Goal: Task Accomplishment & Management: Manage account settings

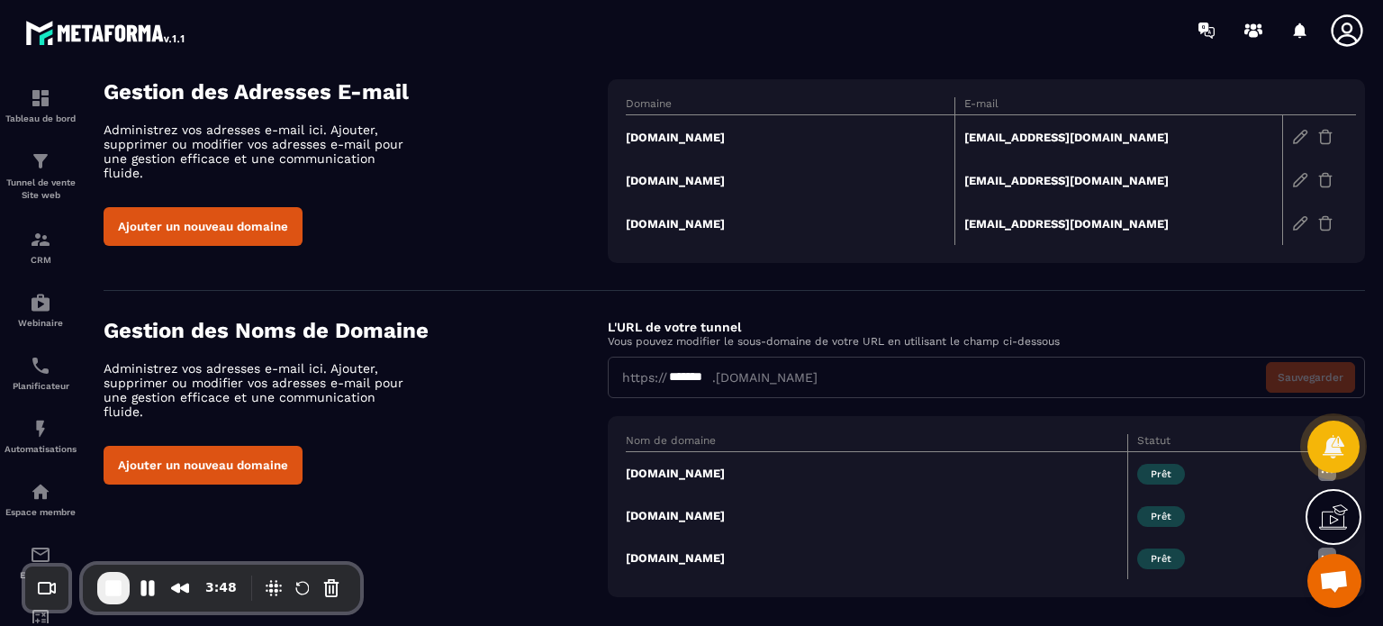
scroll to position [112, 0]
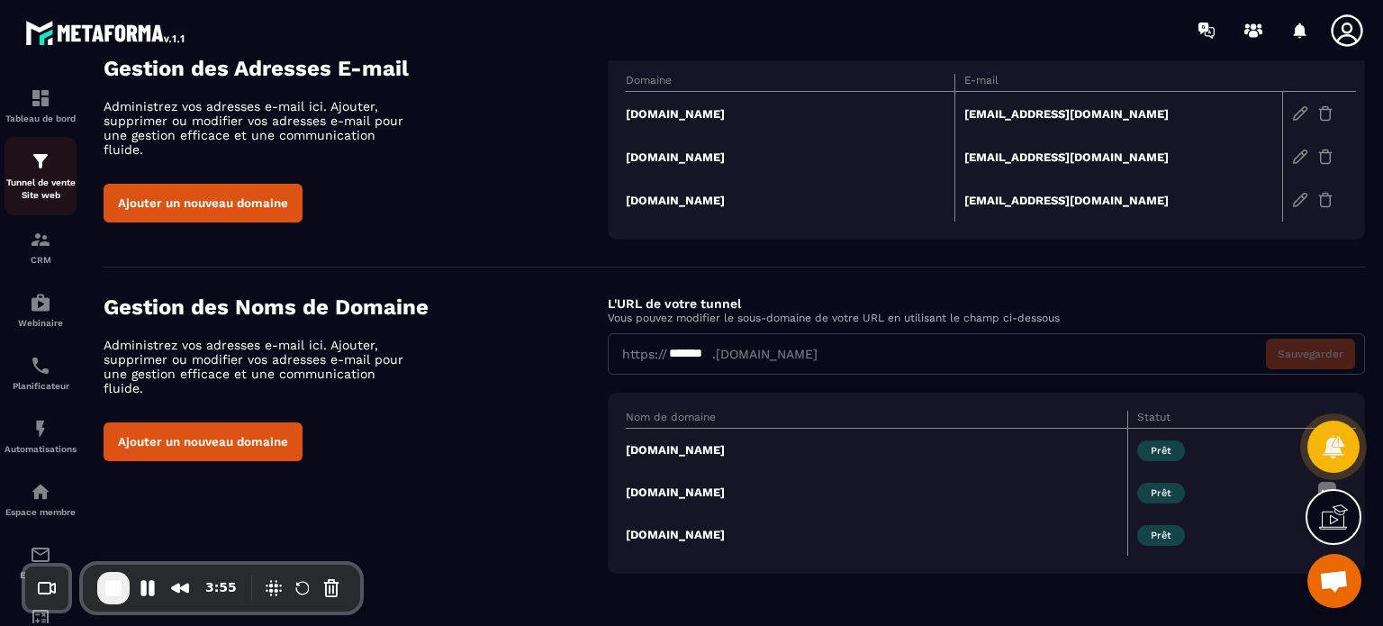
click at [31, 176] on div "Tunnel de vente Site web" at bounding box center [41, 175] width 72 height 51
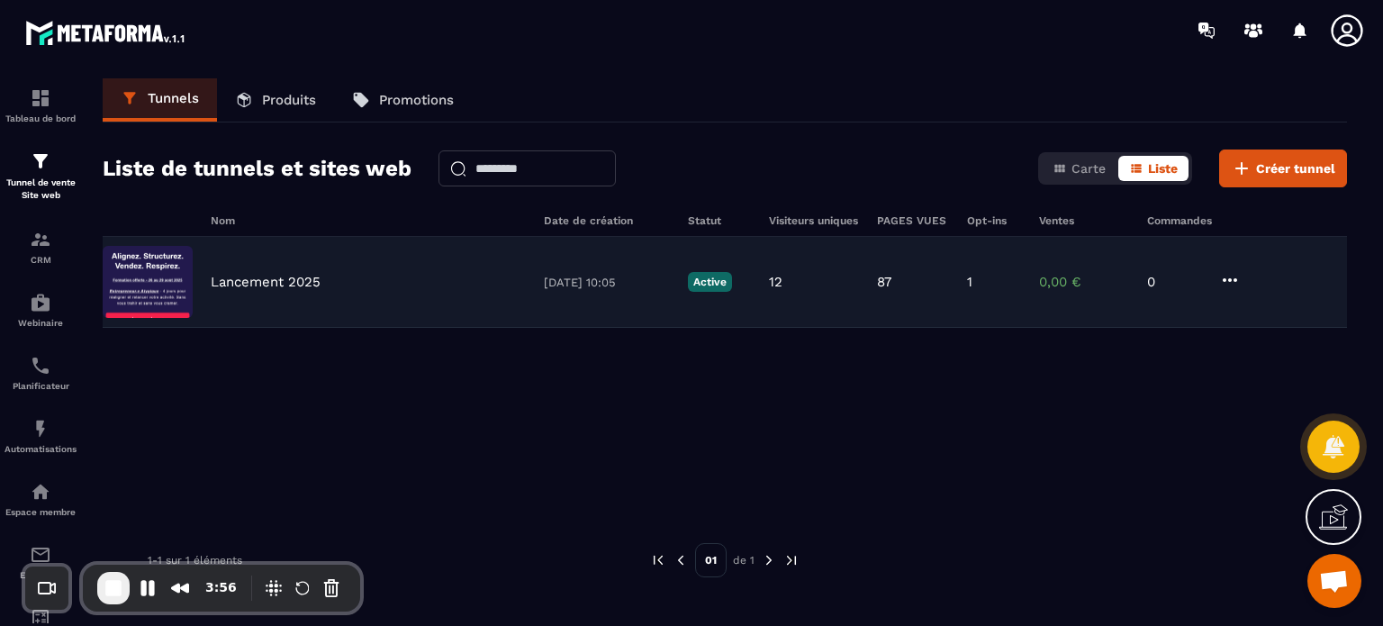
click at [317, 286] on p "Lancement 2025" at bounding box center [266, 282] width 110 height 16
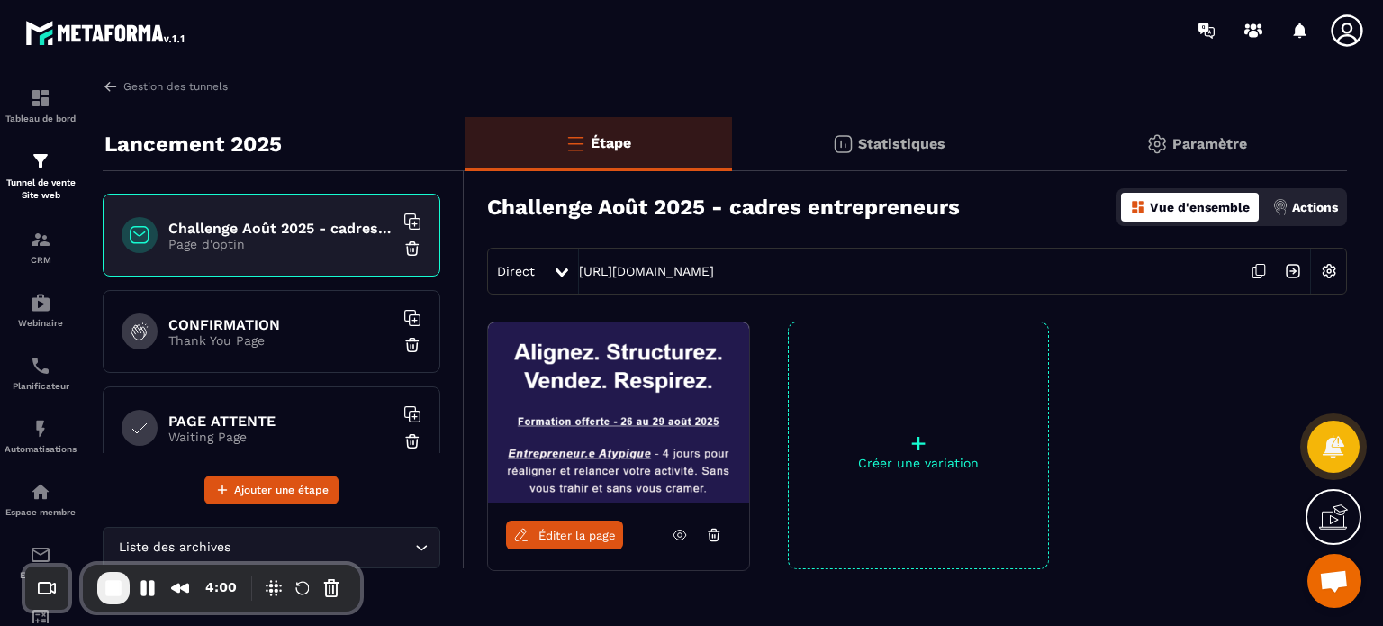
drag, startPoint x: 556, startPoint y: 237, endPoint x: 883, endPoint y: 282, distance: 330.0
click at [883, 282] on div "Challenge [DATE] - cadres entrepreneurs Vue d'ensemble Actions Direct [URL][DOM…" at bounding box center [906, 235] width 883 height 119
click at [1084, 320] on div "Étape Statistiques Paramètre Challenge [DATE] - cadres entrepreneurs Vue d'ense…" at bounding box center [906, 406] width 883 height 578
click at [1332, 272] on img at bounding box center [1329, 271] width 34 height 34
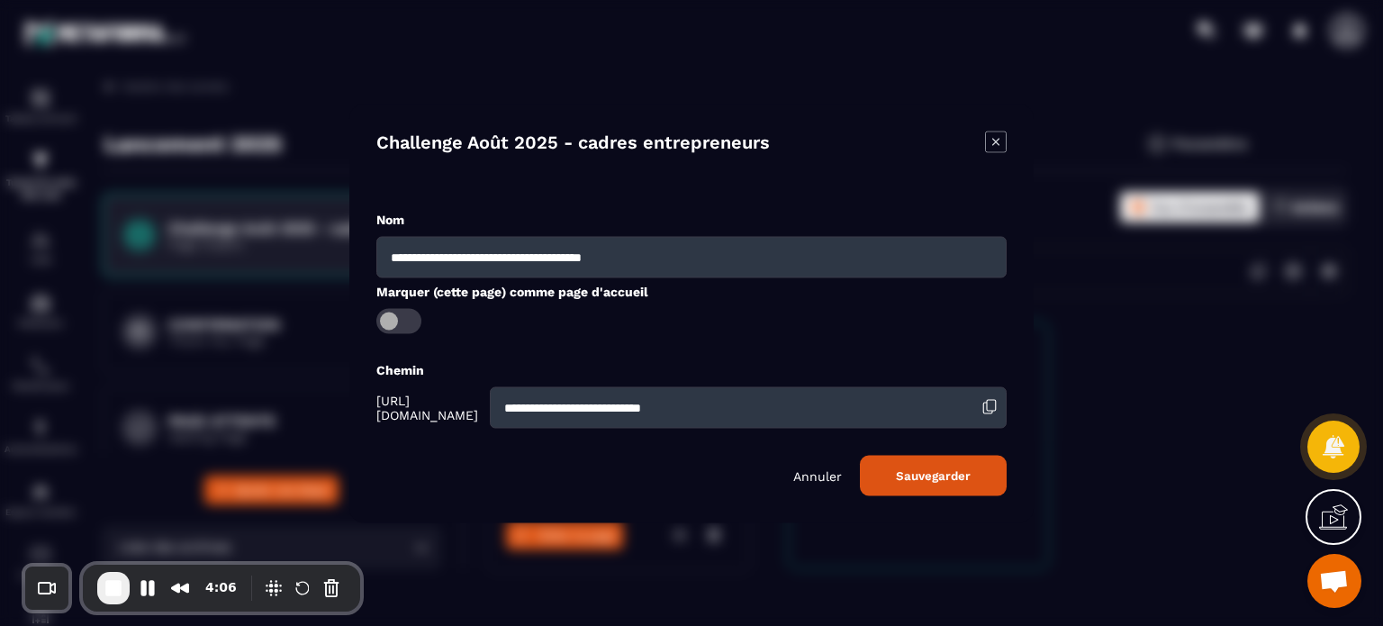
drag, startPoint x: 367, startPoint y: 406, endPoint x: 548, endPoint y: 408, distance: 180.1
click at [548, 408] on div "**********" at bounding box center [691, 313] width 684 height 419
click at [994, 142] on icon "Modal window" at bounding box center [996, 142] width 22 height 22
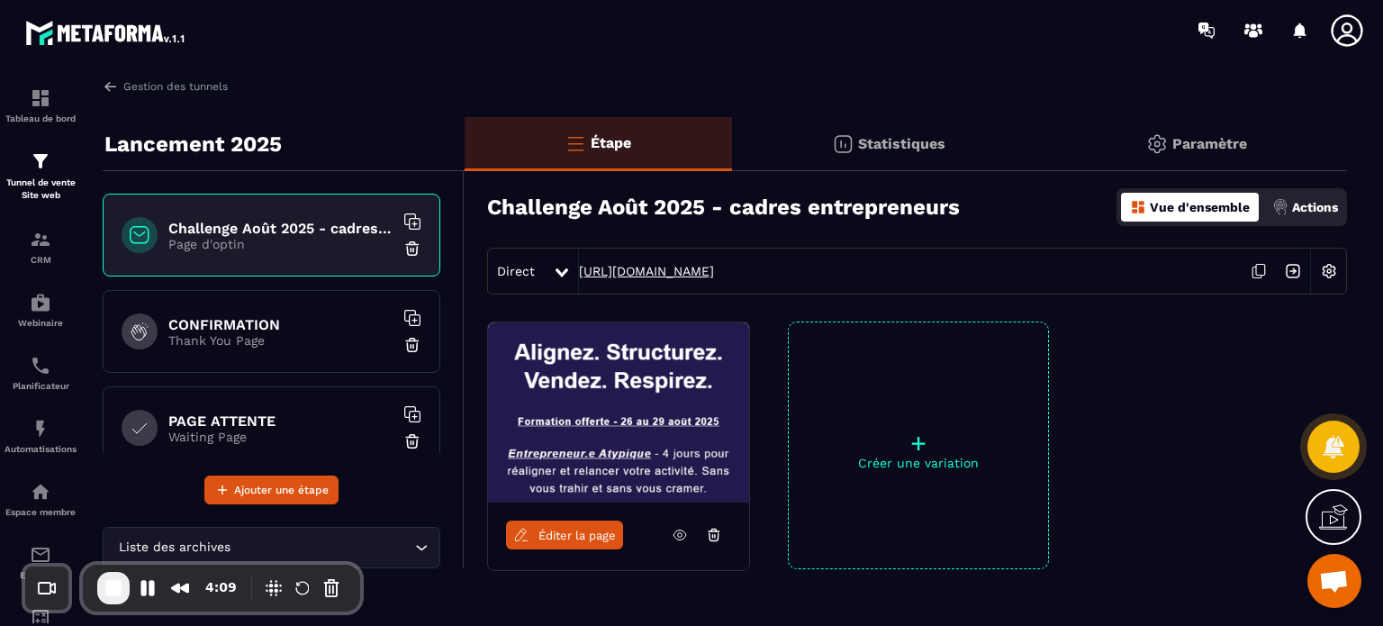
click at [674, 270] on link "[URL][DOMAIN_NAME]" at bounding box center [646, 271] width 135 height 14
click at [1192, 149] on p "Paramètre" at bounding box center [1210, 143] width 75 height 17
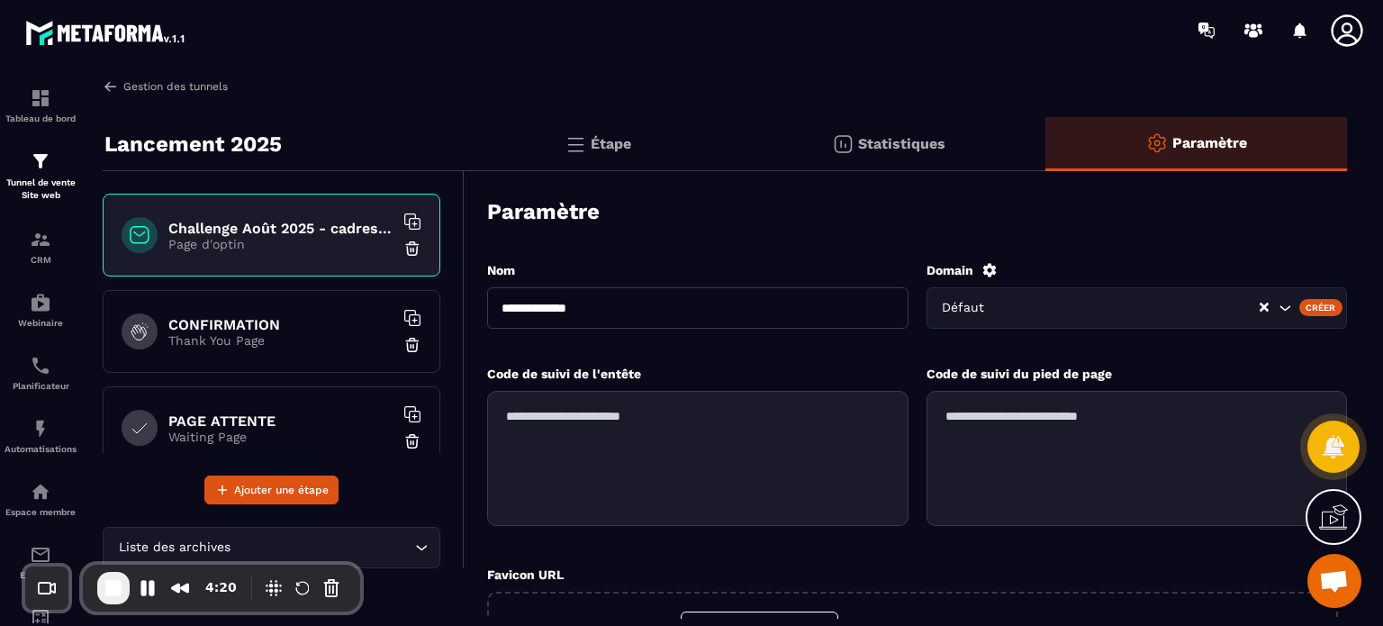
click at [187, 91] on link "Gestion des tunnels" at bounding box center [165, 86] width 125 height 16
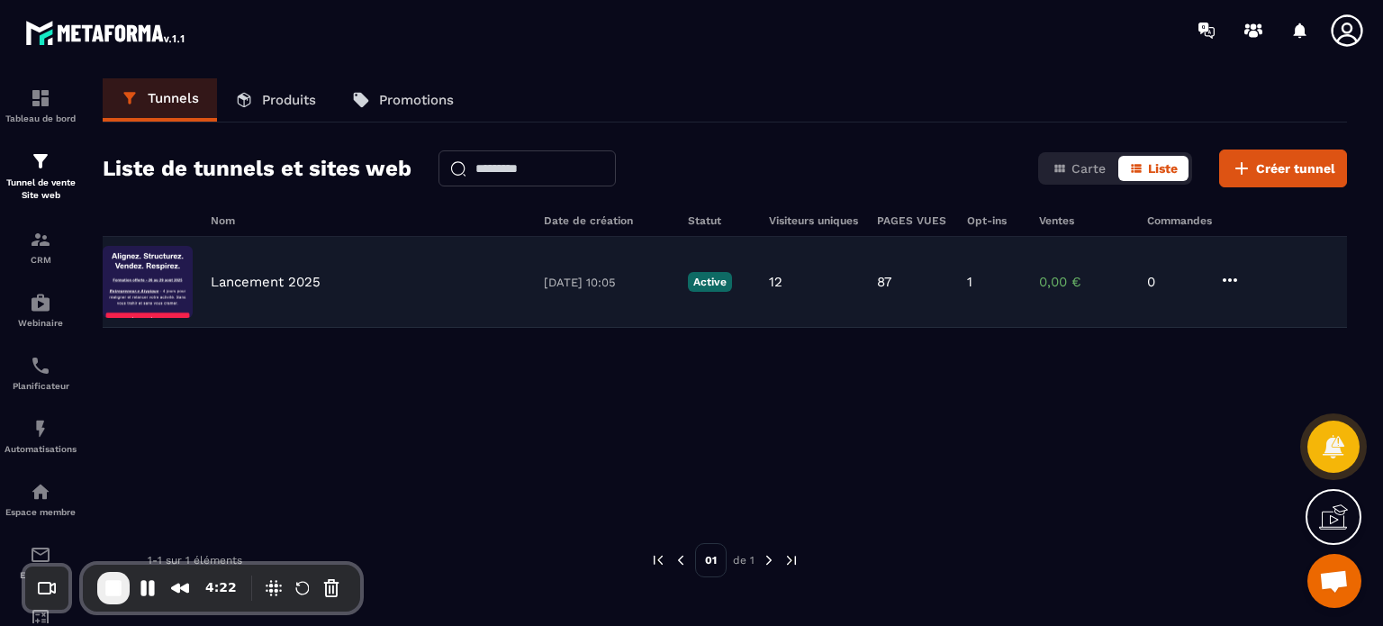
click at [258, 285] on p "Lancement 2025" at bounding box center [266, 282] width 110 height 16
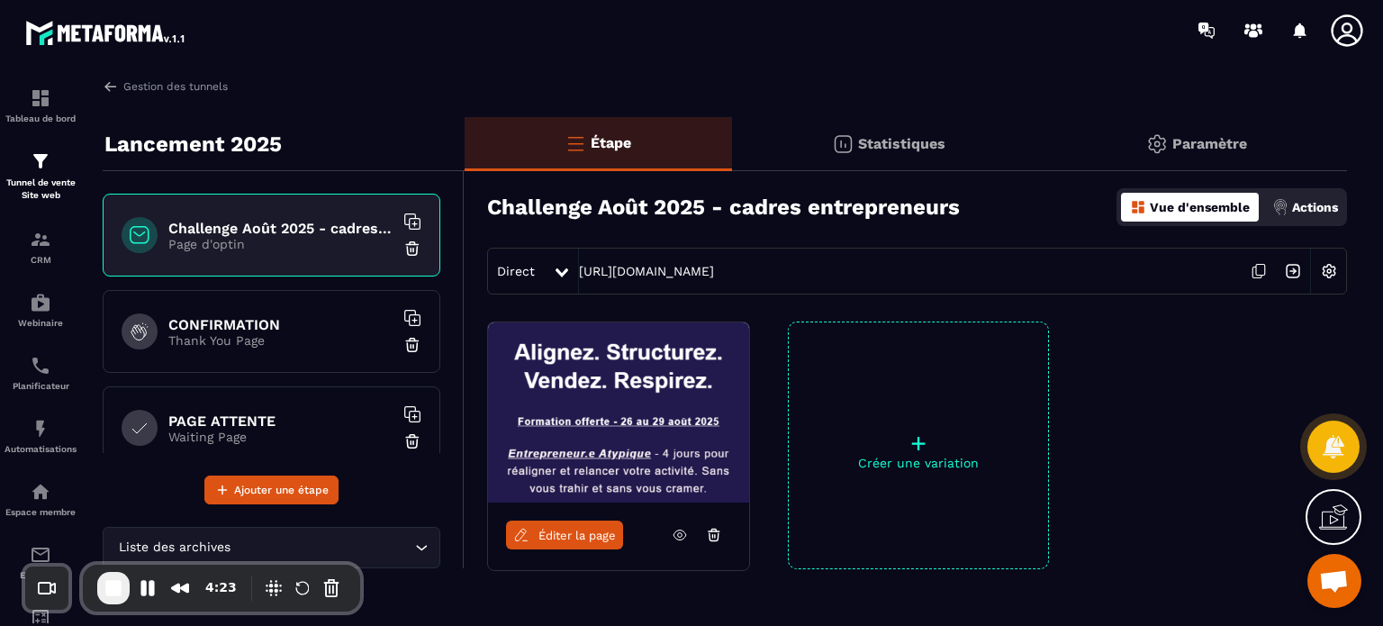
click at [1196, 146] on p "Paramètre" at bounding box center [1210, 143] width 75 height 17
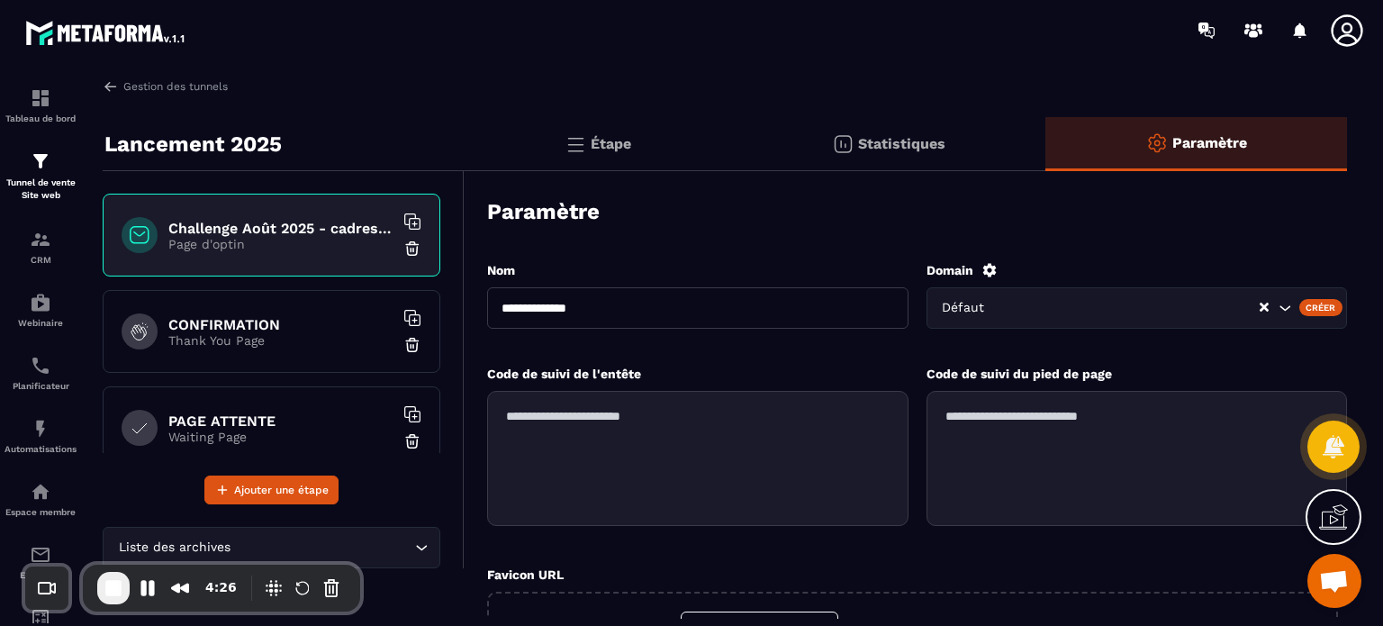
click at [1306, 302] on div "Créer" at bounding box center [1322, 307] width 44 height 16
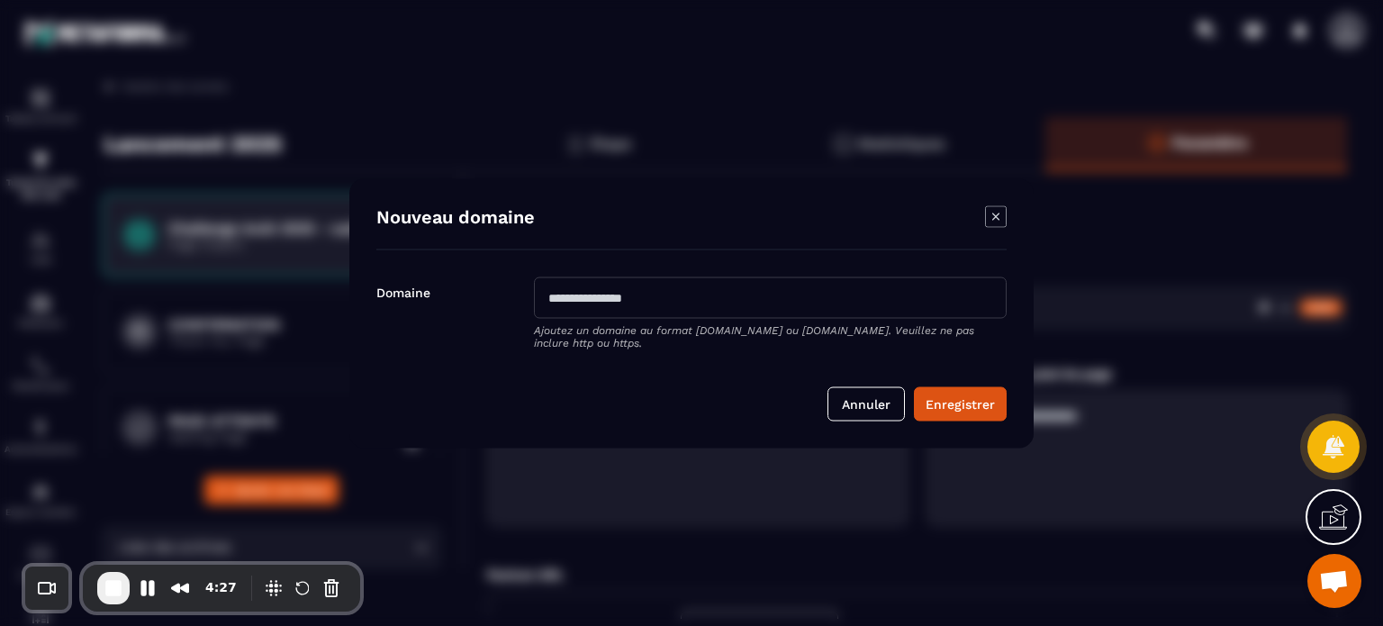
click at [573, 273] on div "Nouveau domaine Domaine Ajoutez un domaine au format [DOMAIN_NAME] ou [DOMAIN_N…" at bounding box center [691, 312] width 684 height 269
click at [573, 292] on input "Modal window" at bounding box center [770, 296] width 473 height 41
paste input "**********"
type input "*"
paste input "**********"
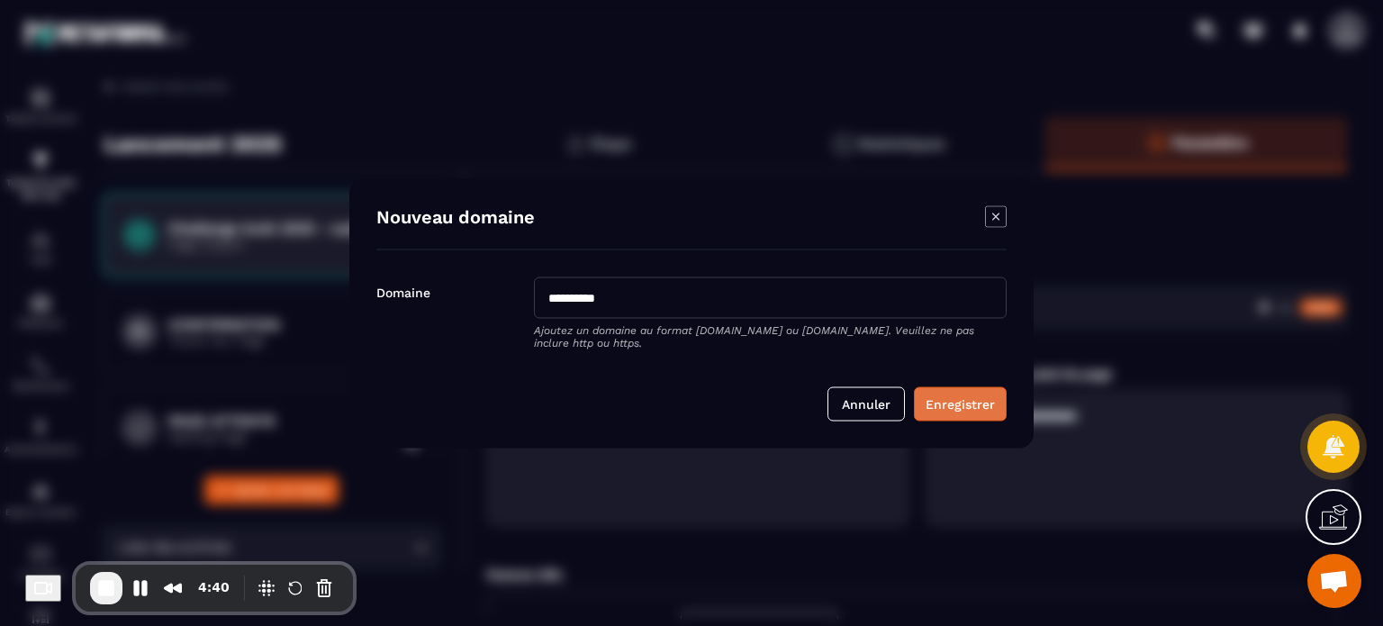
type input "**********"
click at [960, 401] on button "Enregistrer" at bounding box center [960, 403] width 93 height 34
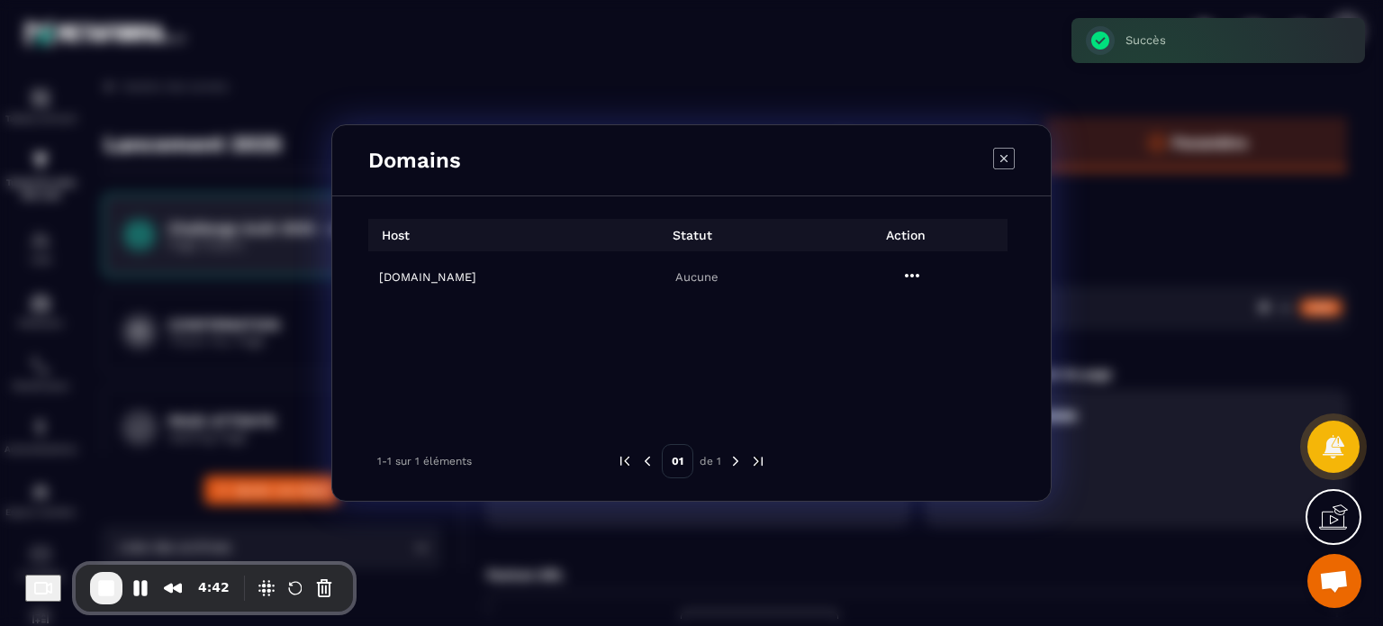
click at [400, 273] on h6 "[DOMAIN_NAME]" at bounding box center [481, 277] width 204 height 14
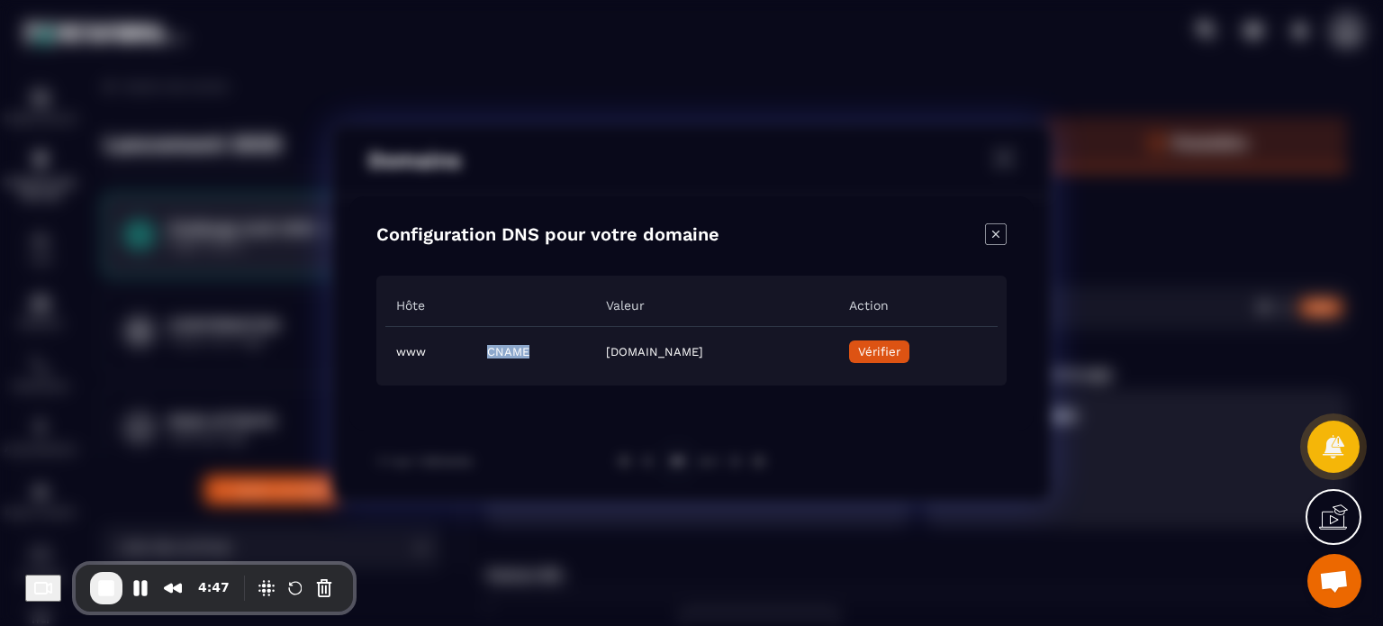
drag, startPoint x: 444, startPoint y: 347, endPoint x: 487, endPoint y: 349, distance: 43.3
click at [487, 349] on td "CNAME" at bounding box center [535, 351] width 119 height 50
drag, startPoint x: 426, startPoint y: 349, endPoint x: 391, endPoint y: 358, distance: 36.5
click at [391, 358] on td "www" at bounding box center [430, 351] width 91 height 50
copy td "www"
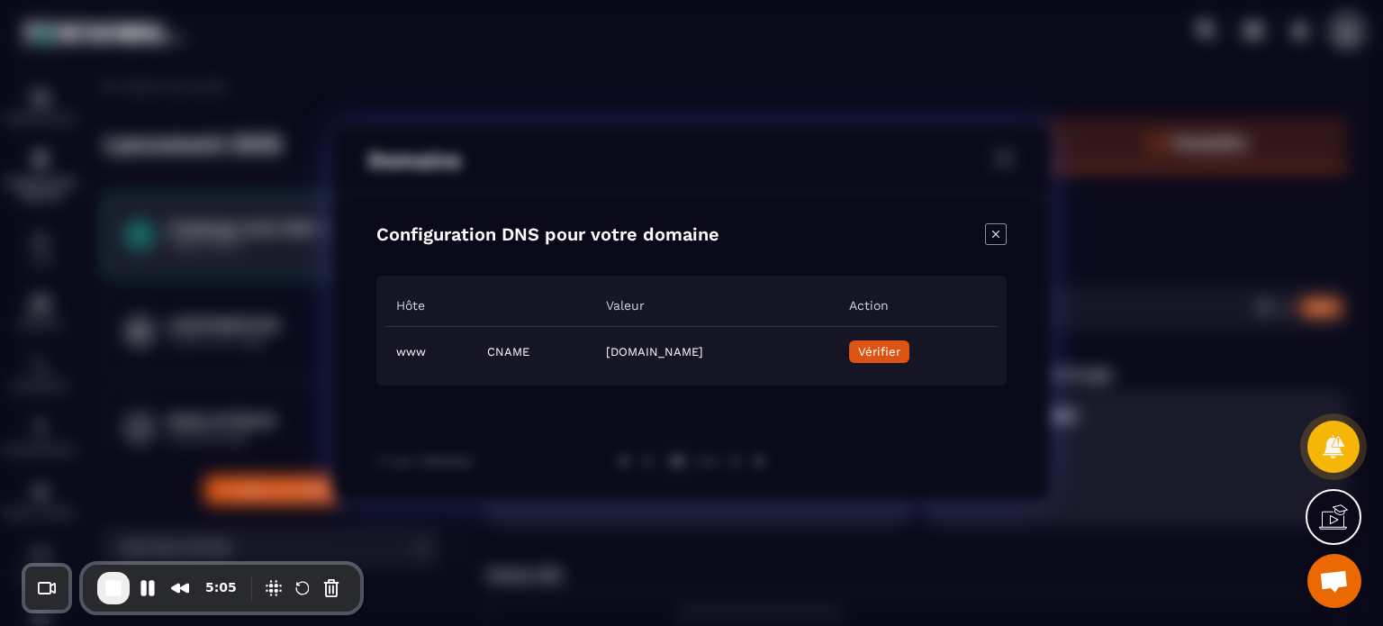
drag, startPoint x: 832, startPoint y: 355, endPoint x: 506, endPoint y: 353, distance: 326.0
click at [595, 353] on td "[DOMAIN_NAME]" at bounding box center [716, 351] width 242 height 50
copy td "[DOMAIN_NAME]"
click at [901, 346] on span "Vérifier" at bounding box center [879, 352] width 42 height 14
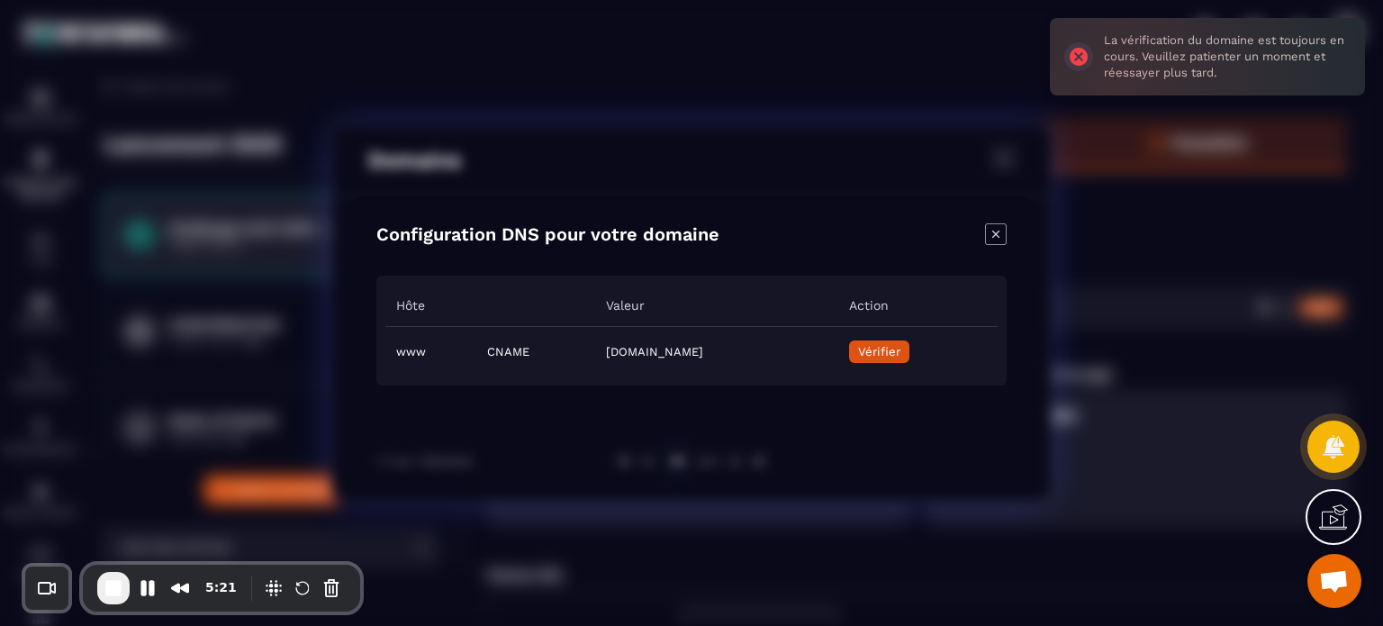
click at [991, 242] on icon "Close modal" at bounding box center [996, 234] width 22 height 22
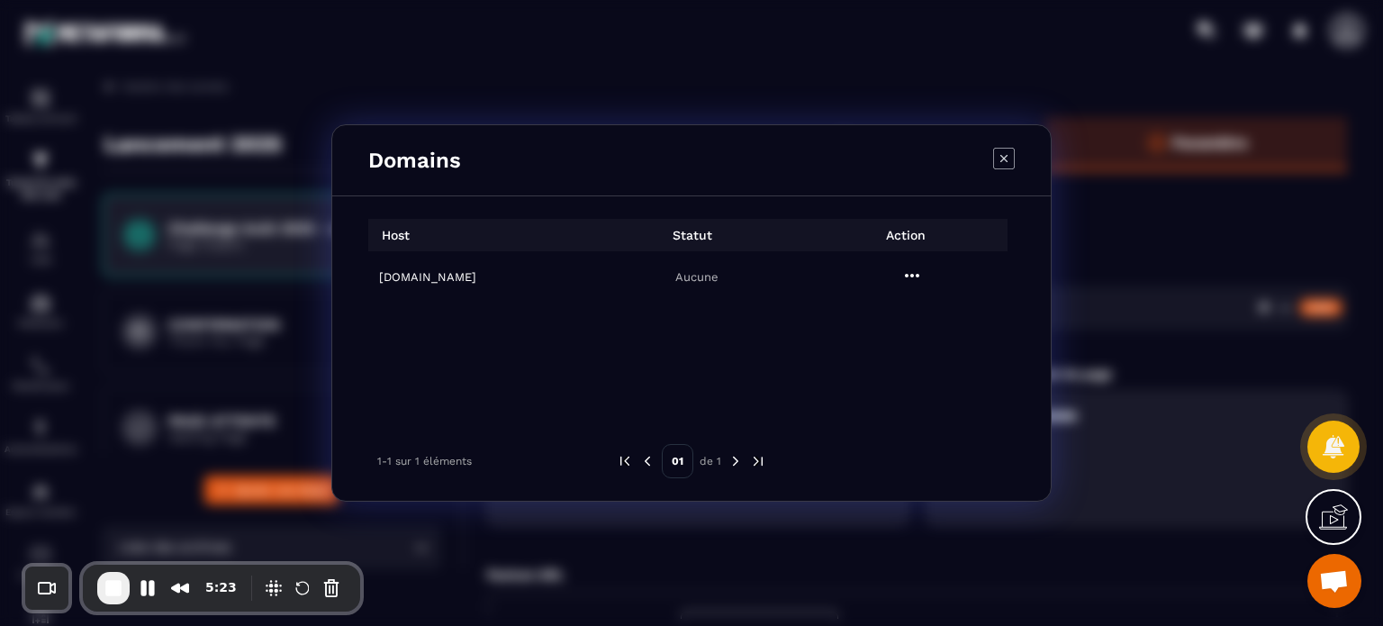
click at [1008, 152] on icon "Modal window" at bounding box center [1004, 159] width 22 height 22
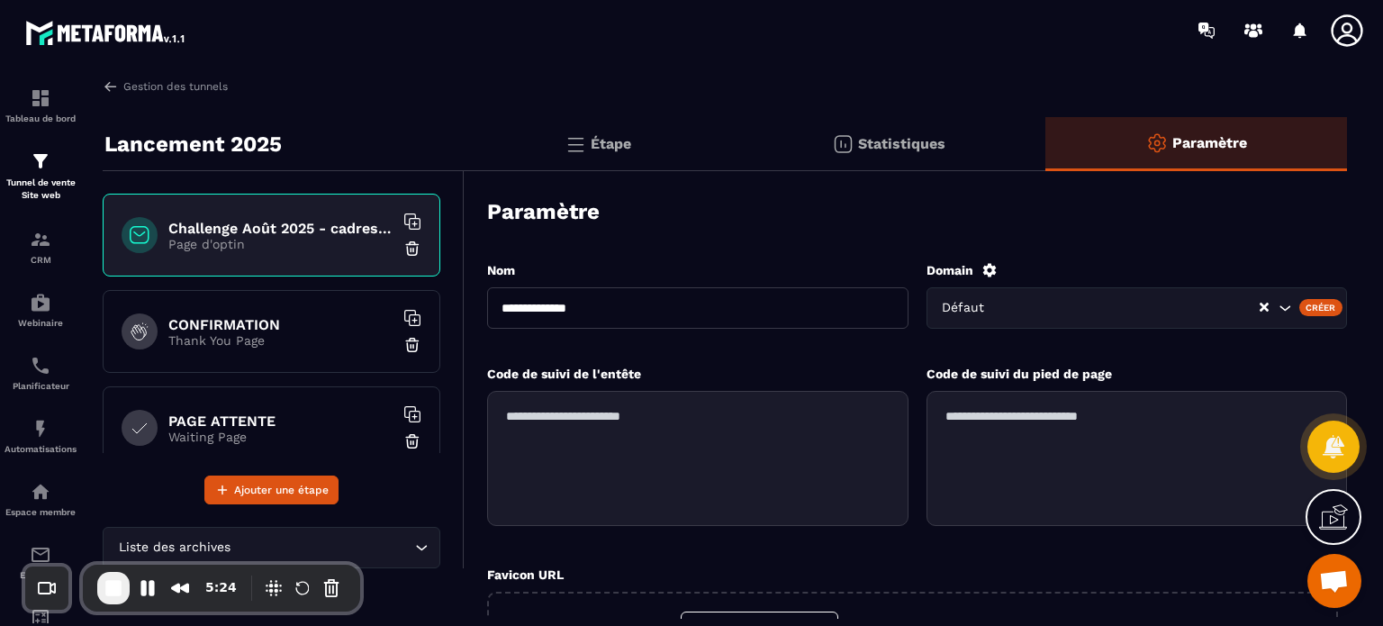
click at [997, 271] on icon at bounding box center [990, 270] width 16 height 16
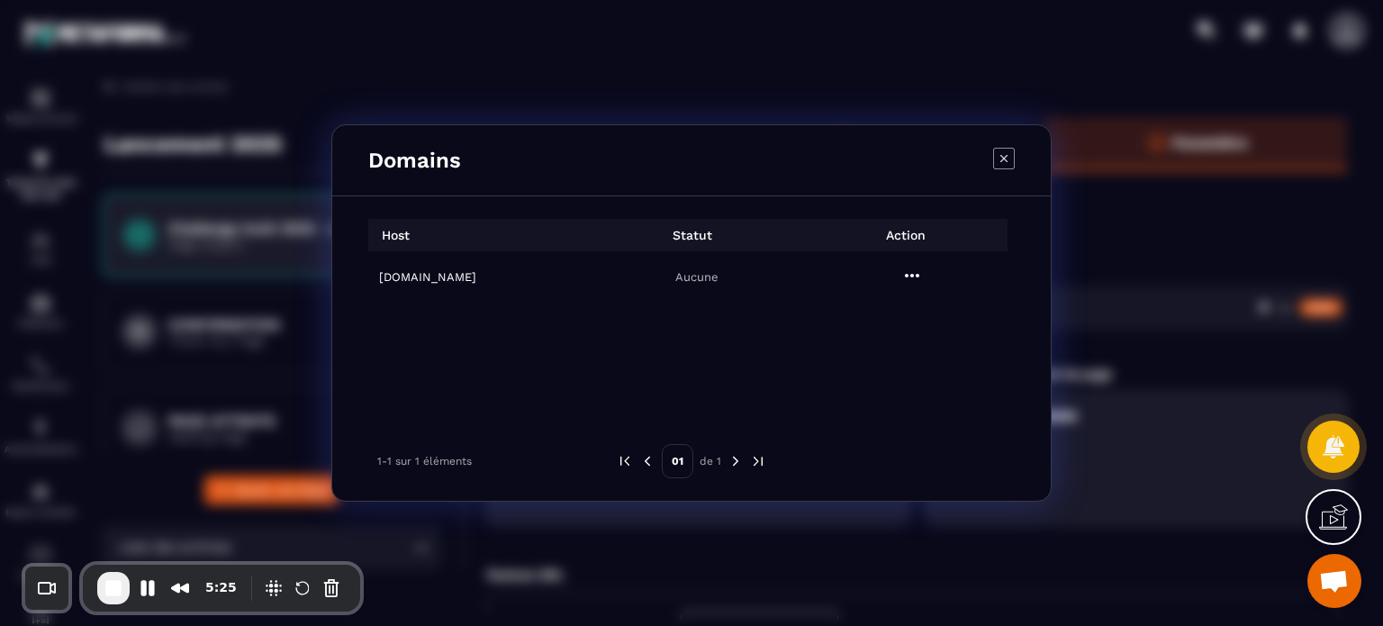
click at [429, 275] on h6 "[DOMAIN_NAME]" at bounding box center [481, 277] width 204 height 14
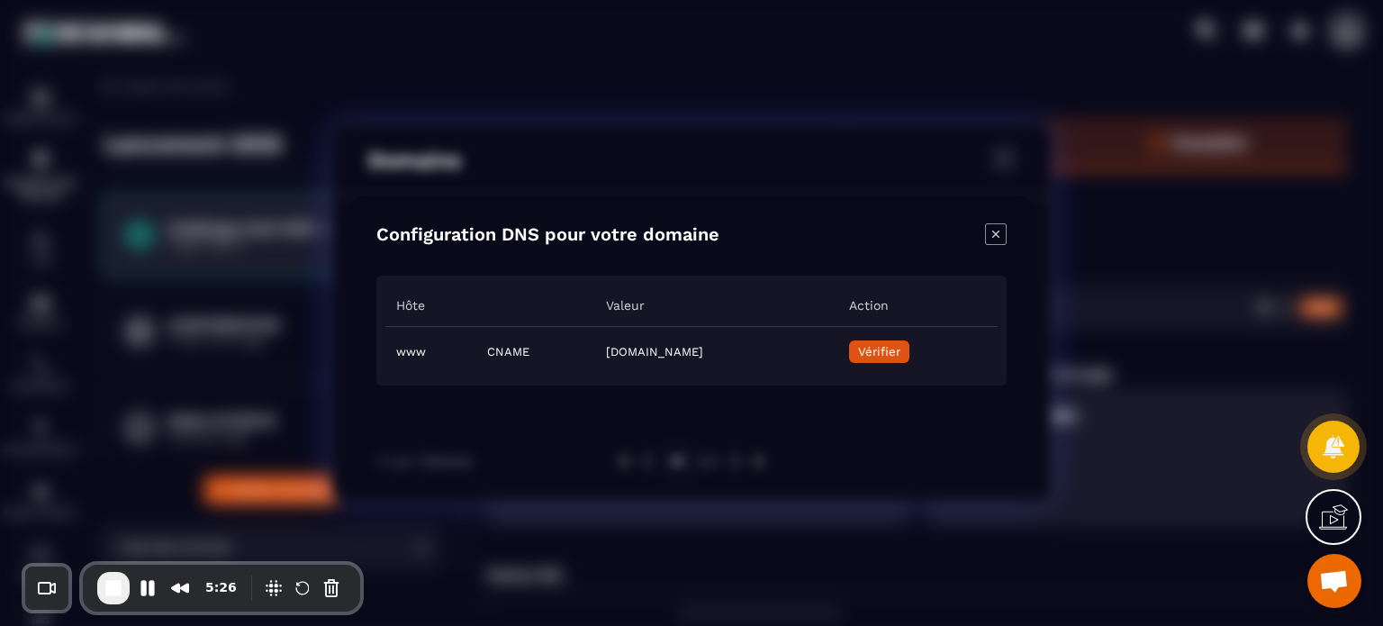
click at [901, 346] on span "Vérifier" at bounding box center [879, 352] width 42 height 14
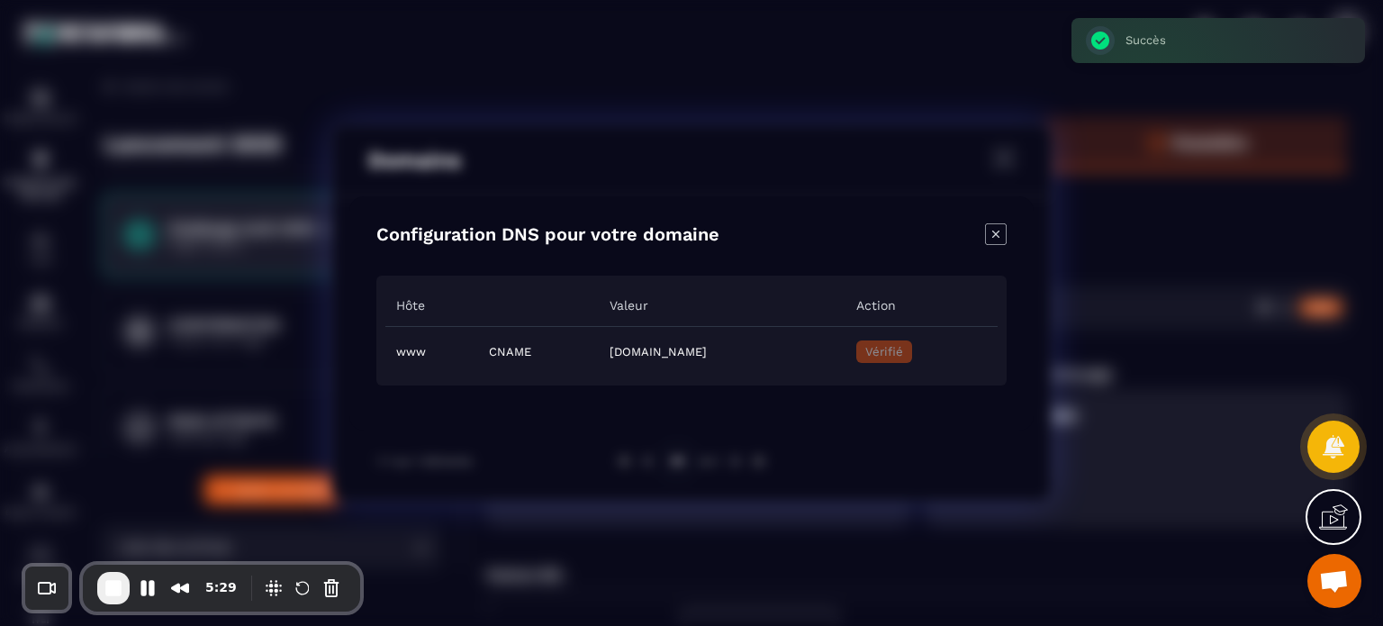
click at [1001, 226] on icon "Close modal" at bounding box center [996, 234] width 22 height 22
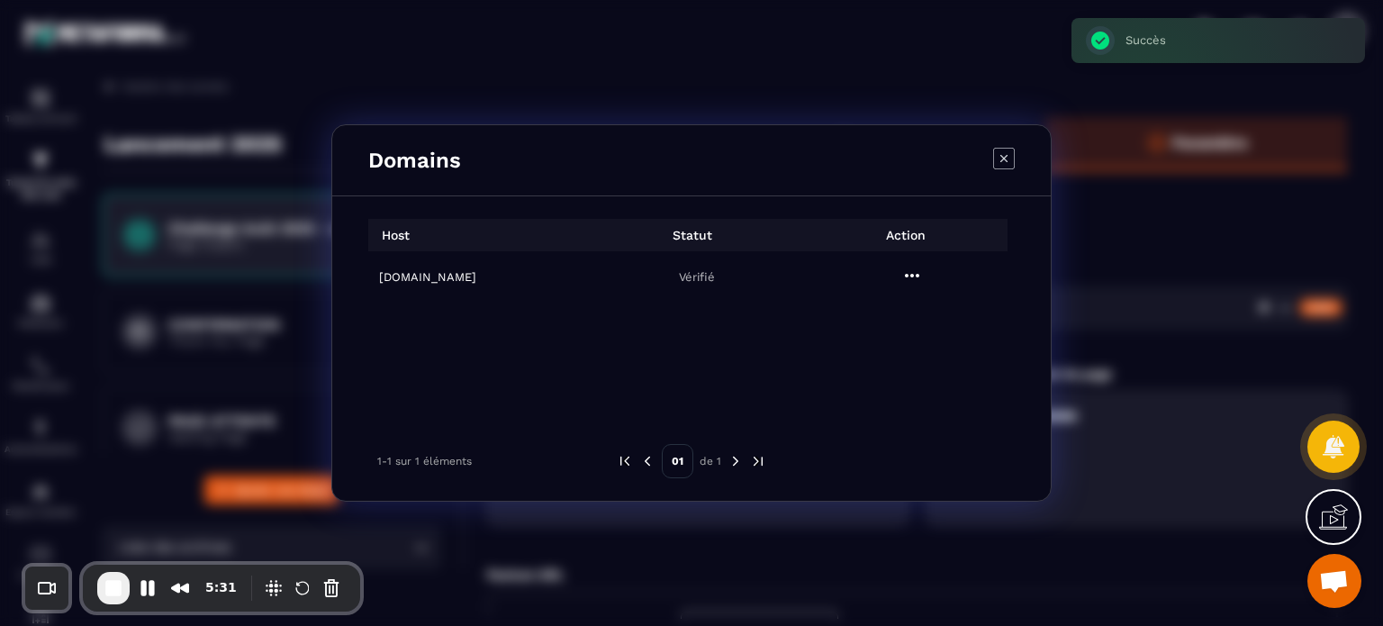
click at [1003, 148] on icon "Modal window" at bounding box center [1003, 158] width 21 height 21
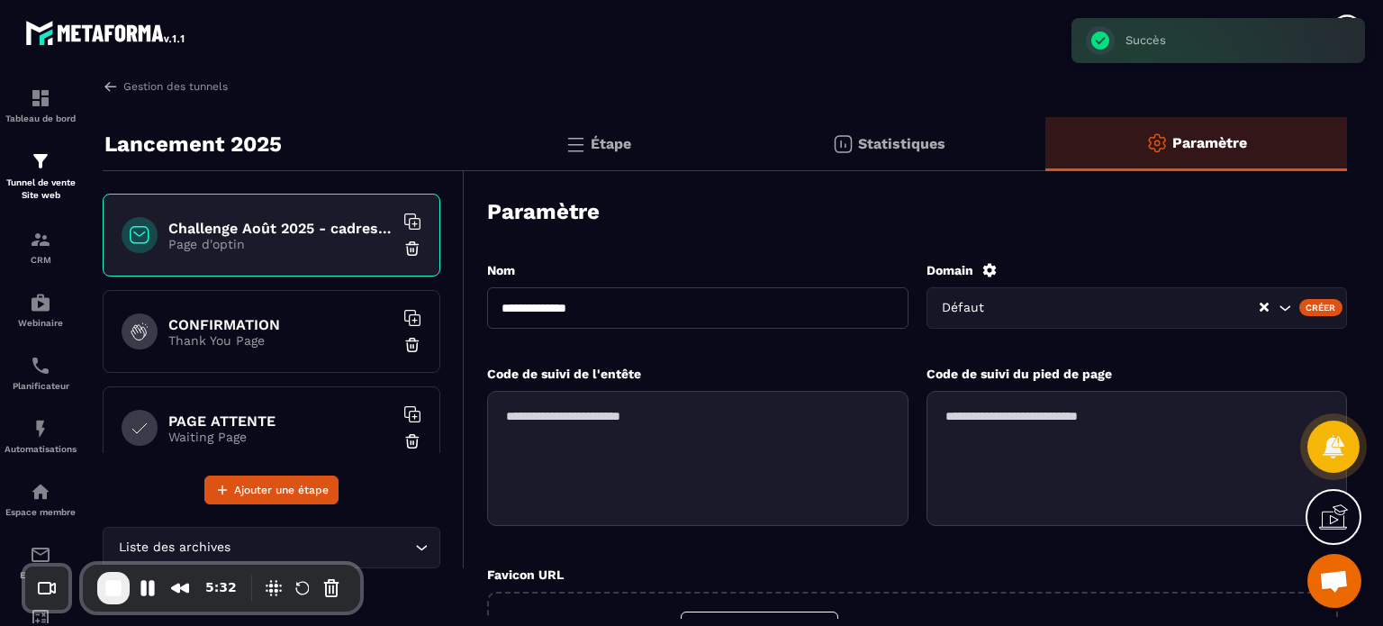
click at [980, 301] on div "Défaut" at bounding box center [1098, 308] width 323 height 20
